Goal: Find specific fact: Find specific fact

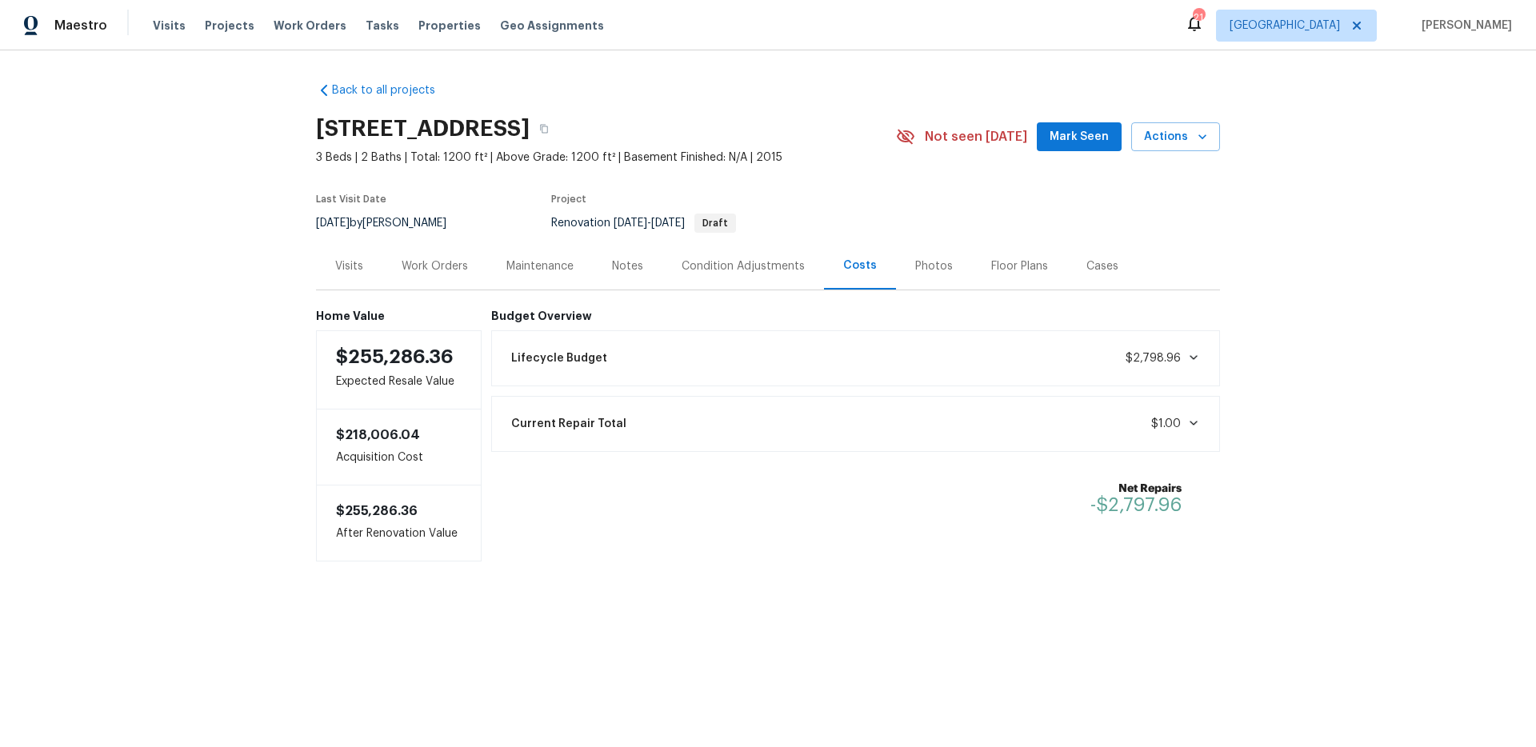
click at [1120, 356] on div "Lifecycle Budget $2,798.96" at bounding box center [856, 358] width 709 height 35
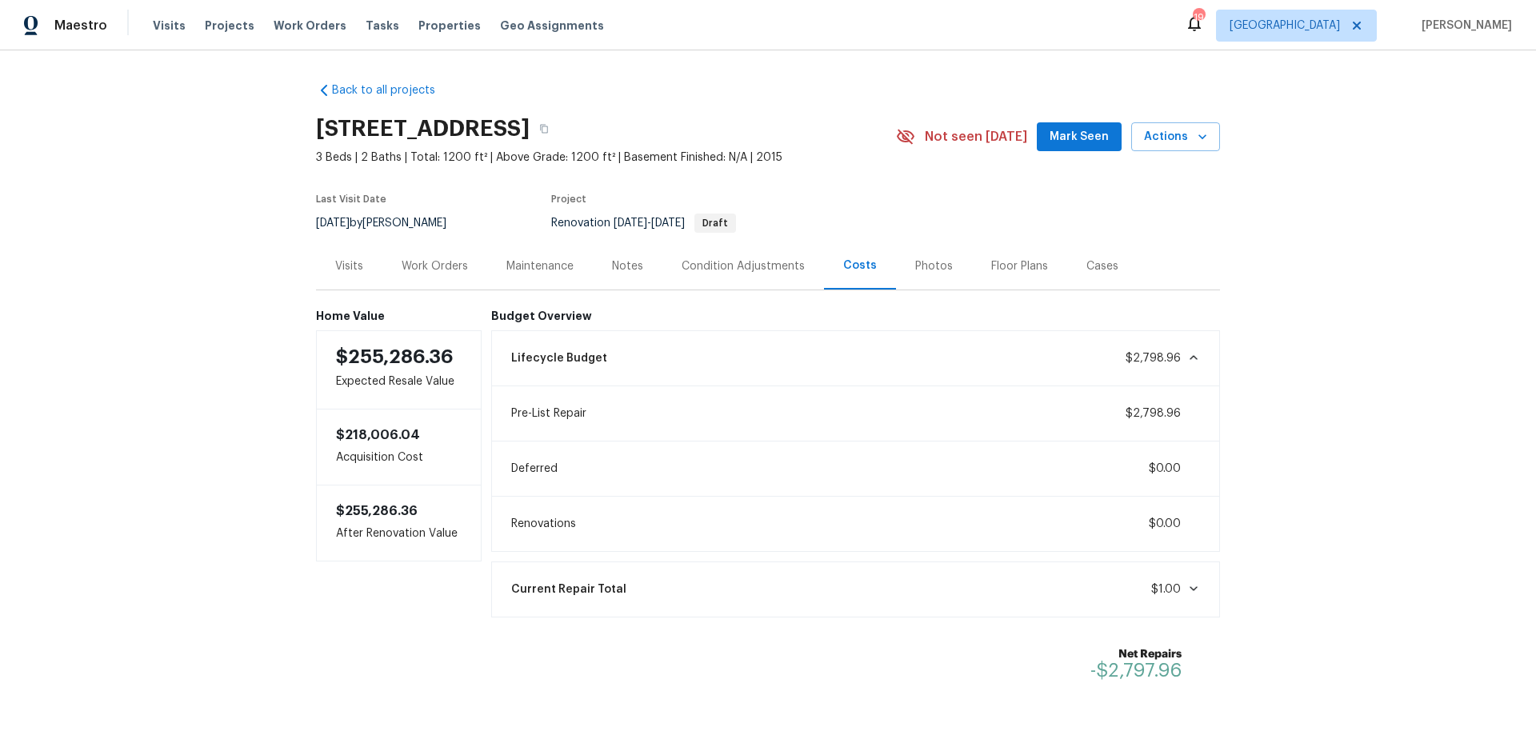
click at [843, 266] on div "Costs" at bounding box center [860, 266] width 34 height 16
click at [1145, 410] on span "$2,798.96" at bounding box center [1152, 413] width 55 height 11
copy span "2,798.96"
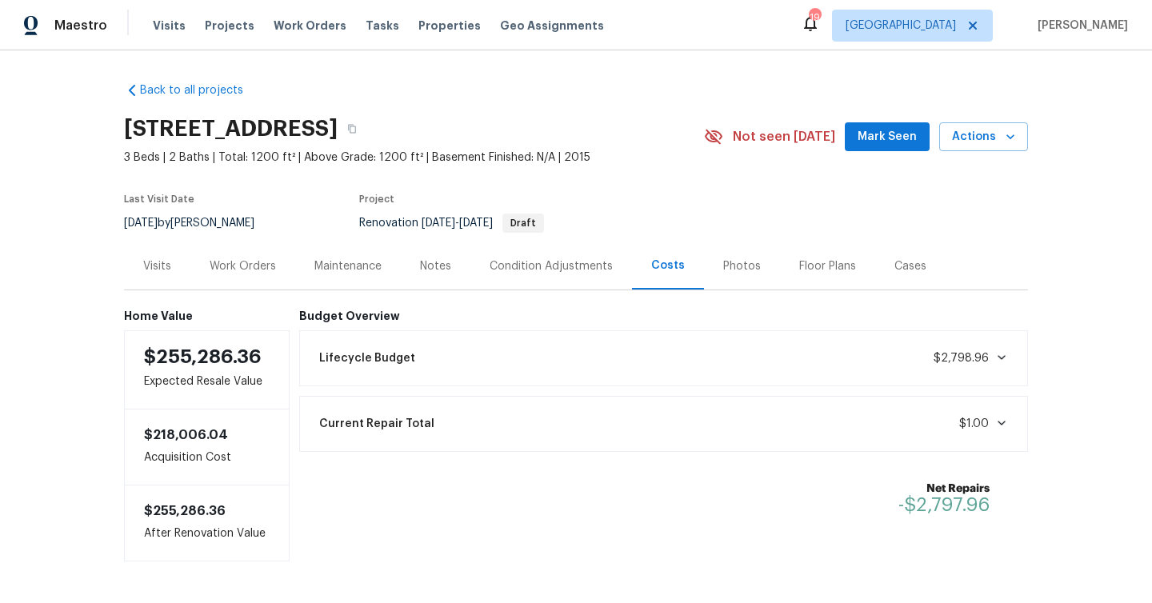
click at [556, 271] on div "Condition Adjustments" at bounding box center [551, 266] width 123 height 16
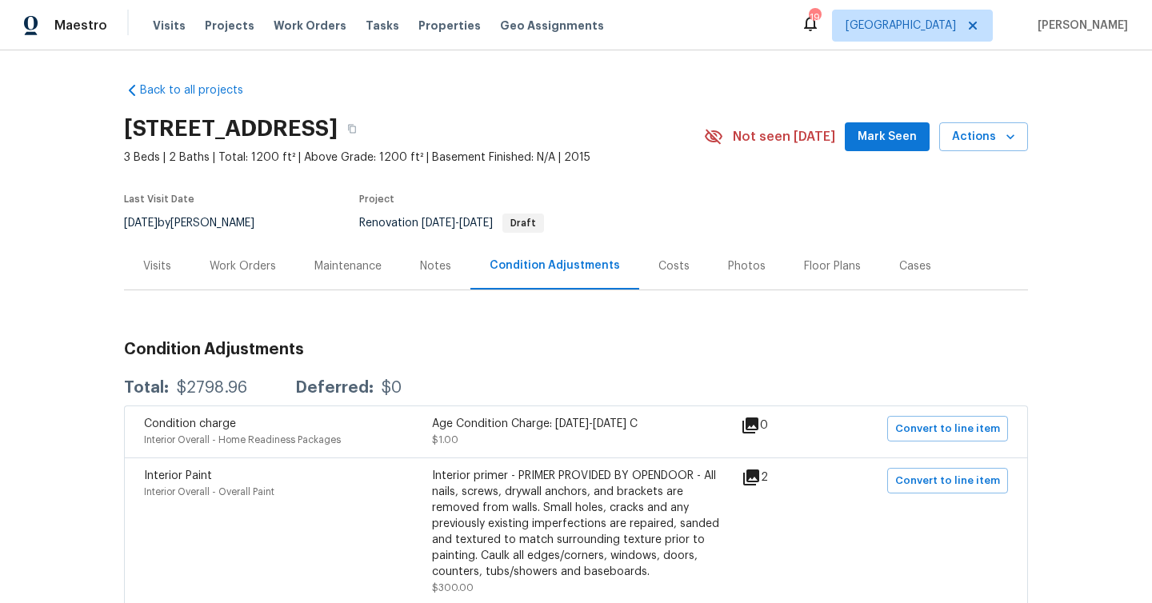
click at [658, 269] on div "Costs" at bounding box center [673, 266] width 31 height 16
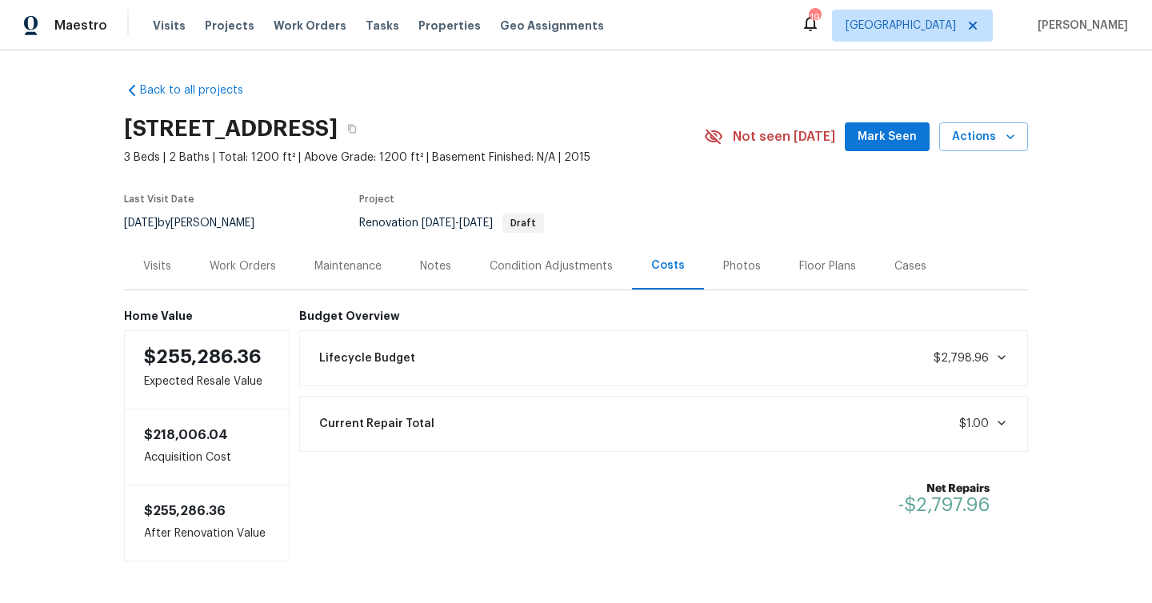
click at [494, 368] on div "Lifecycle Budget $2,798.96" at bounding box center [664, 358] width 709 height 35
click at [494, 366] on div "Lifecycle Budget $2,798.96" at bounding box center [664, 358] width 709 height 35
click at [495, 362] on div "Lifecycle Budget $2,798.96" at bounding box center [664, 358] width 709 height 35
